Goal: Task Accomplishment & Management: Manage account settings

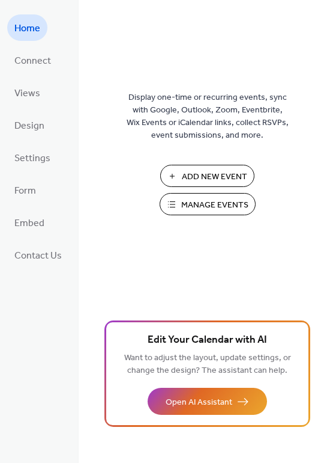
click at [231, 199] on span "Manage Events" at bounding box center [214, 205] width 67 height 13
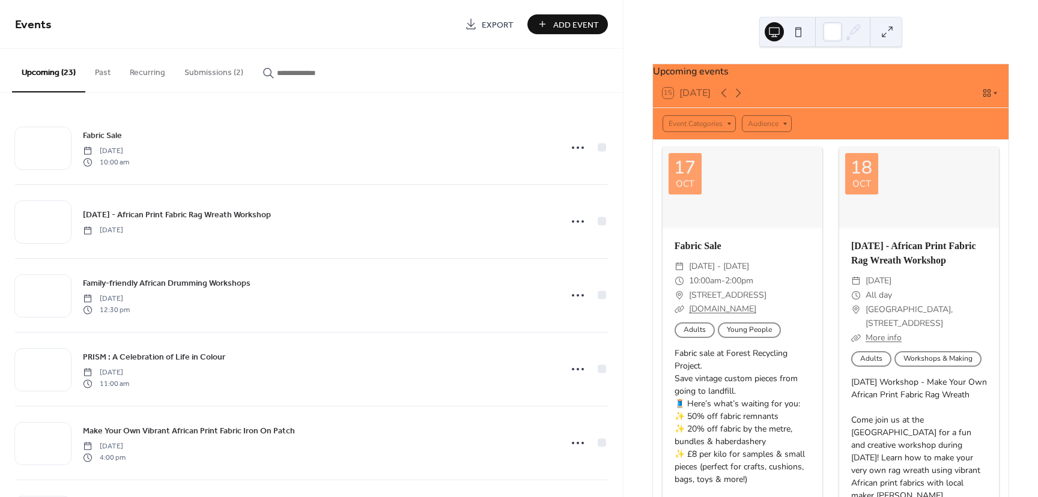
click at [220, 67] on button "Submissions (2)" at bounding box center [214, 70] width 78 height 43
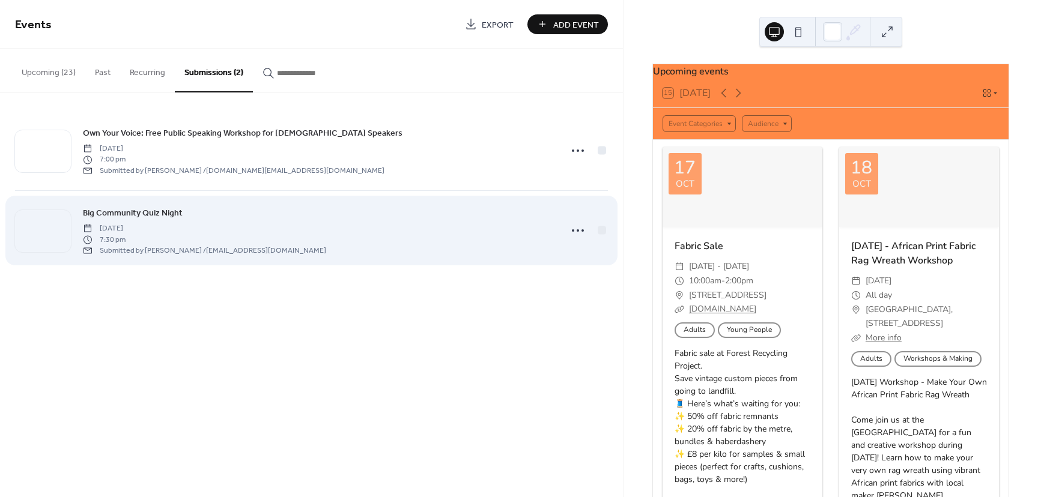
click at [219, 215] on div "Big Community Quiz Night Saturday, October 18, 2025 7:30 pm Submitted by Camero…" at bounding box center [318, 230] width 470 height 49
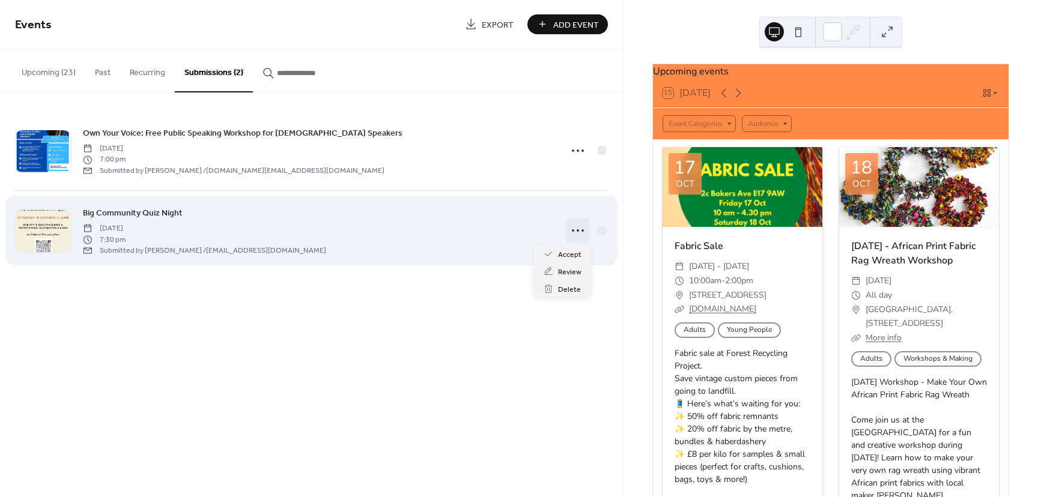
click at [578, 229] on icon at bounding box center [577, 230] width 19 height 19
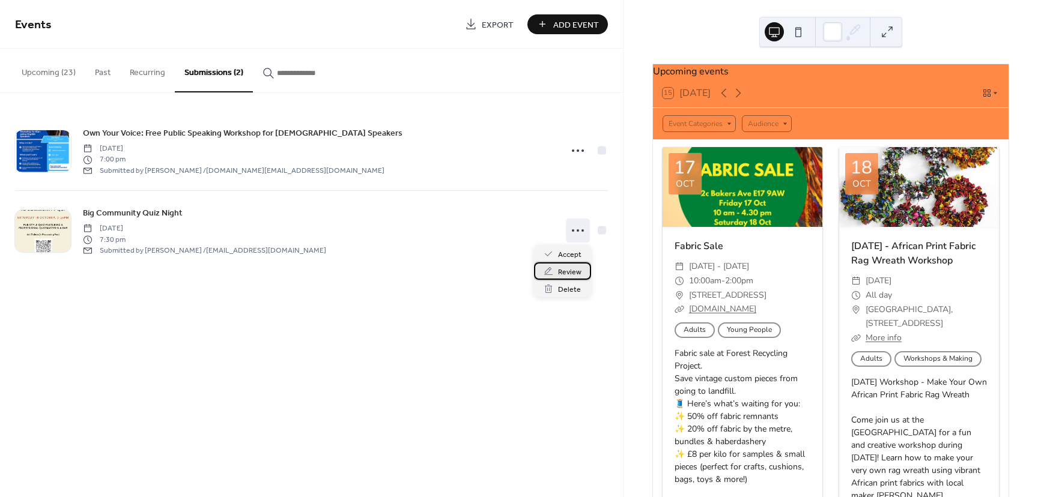
click at [566, 272] on span "Review" at bounding box center [569, 272] width 23 height 13
